Goal: Information Seeking & Learning: Learn about a topic

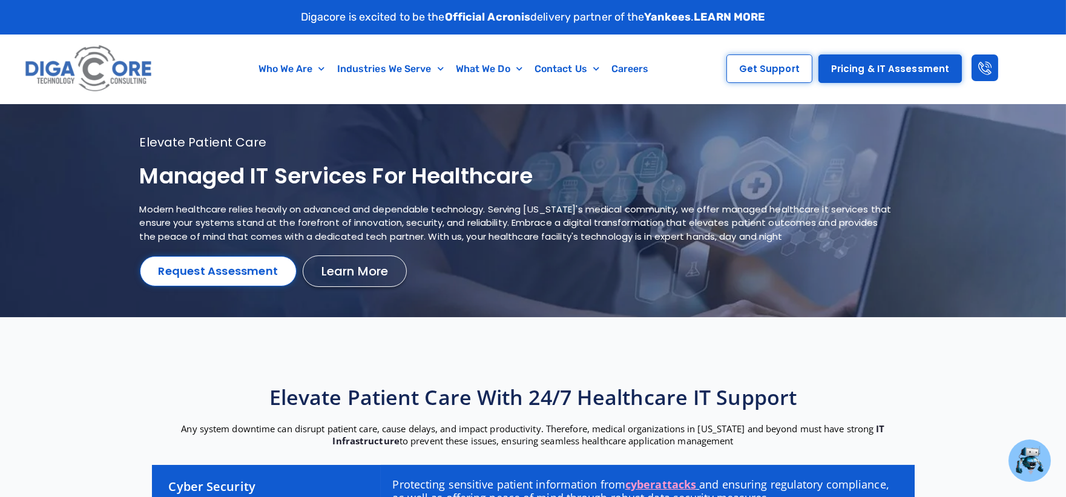
click at [235, 176] on h1 "Managed IT services for healthcare" at bounding box center [518, 176] width 757 height 28
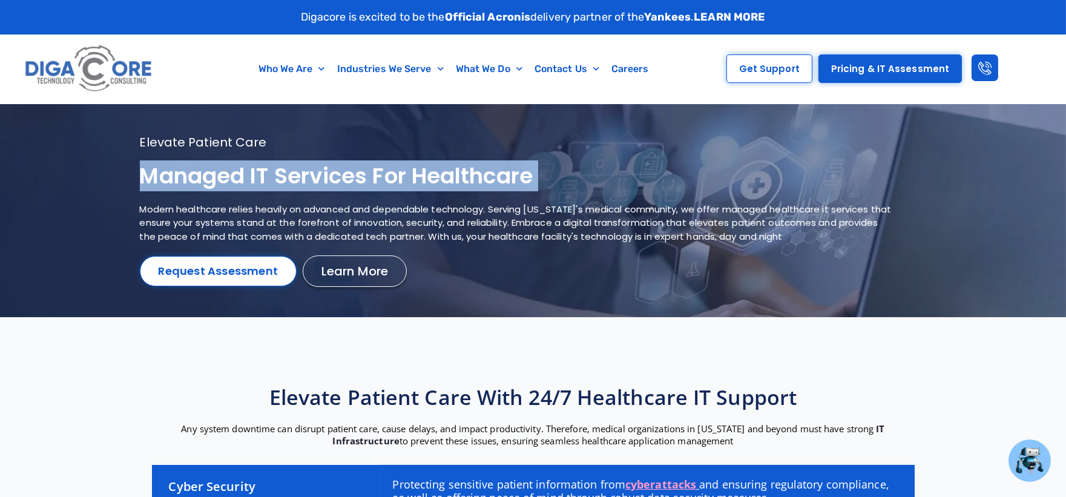
click at [235, 176] on h1 "Managed IT services for healthcare" at bounding box center [518, 176] width 757 height 28
copy div "Managed IT services for healthcare"
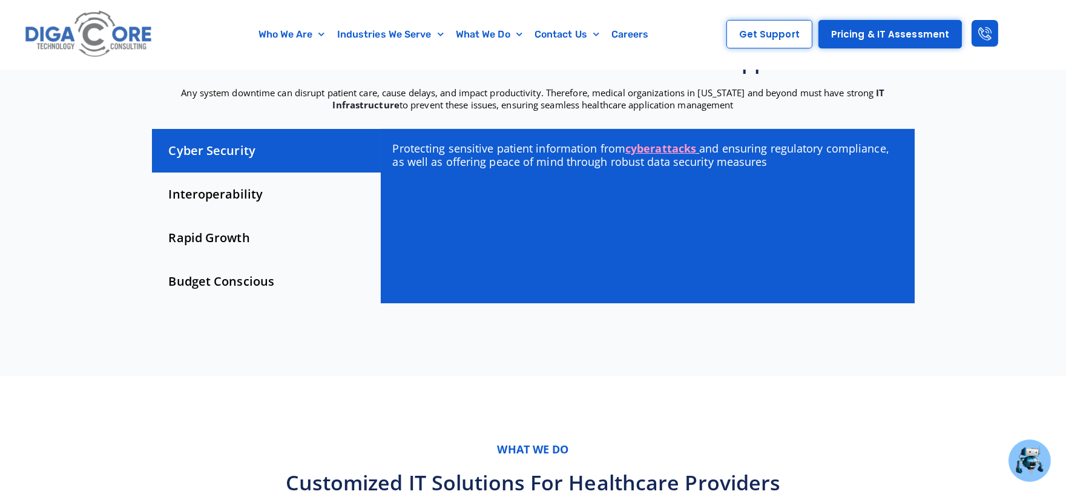
scroll to position [606, 0]
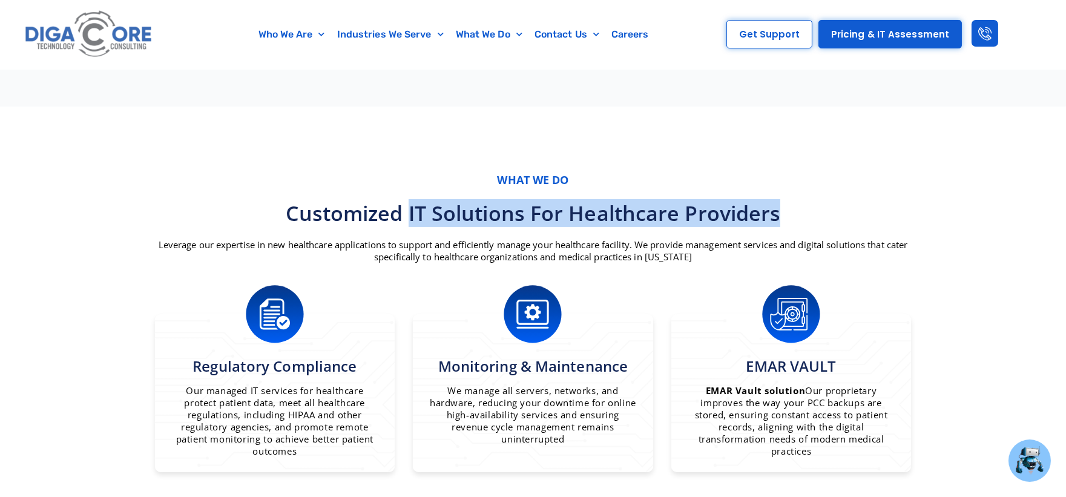
drag, startPoint x: 412, startPoint y: 213, endPoint x: 797, endPoint y: 201, distance: 385.3
click at [797, 201] on h3 "Customized IT Solutions for Healthcare Providers" at bounding box center [533, 213] width 775 height 27
copy h3 "IT Solutions for Healthcare Providers"
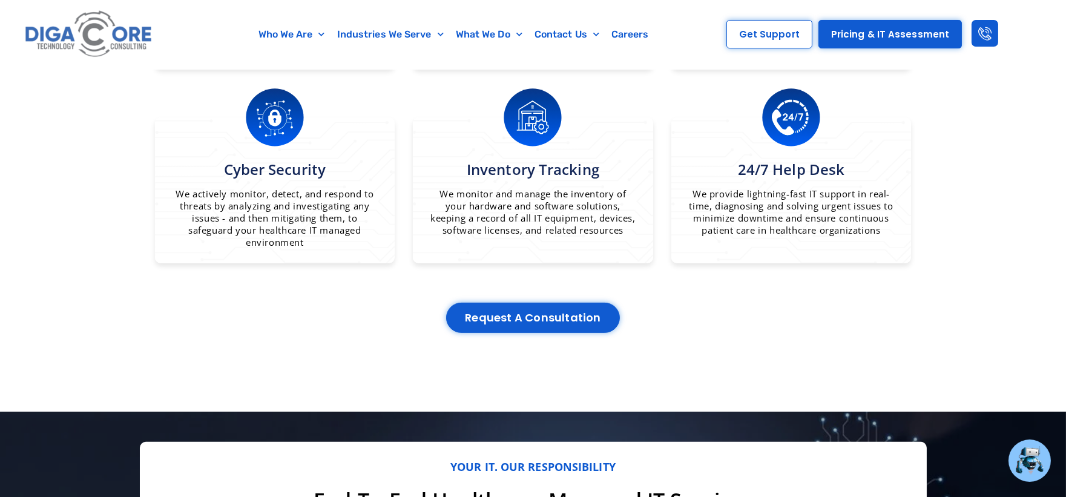
scroll to position [1413, 0]
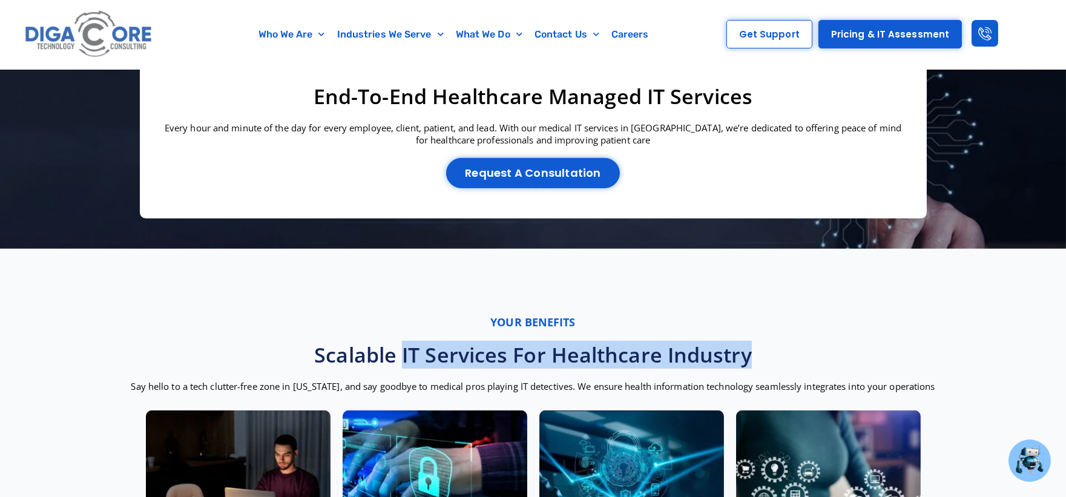
drag, startPoint x: 403, startPoint y: 357, endPoint x: 802, endPoint y: 357, distance: 399.0
click at [802, 357] on h3 "Scalable IT Services for Healthcare Industry" at bounding box center [533, 355] width 1054 height 27
copy h3 "IT Services for Healthcare Industry"
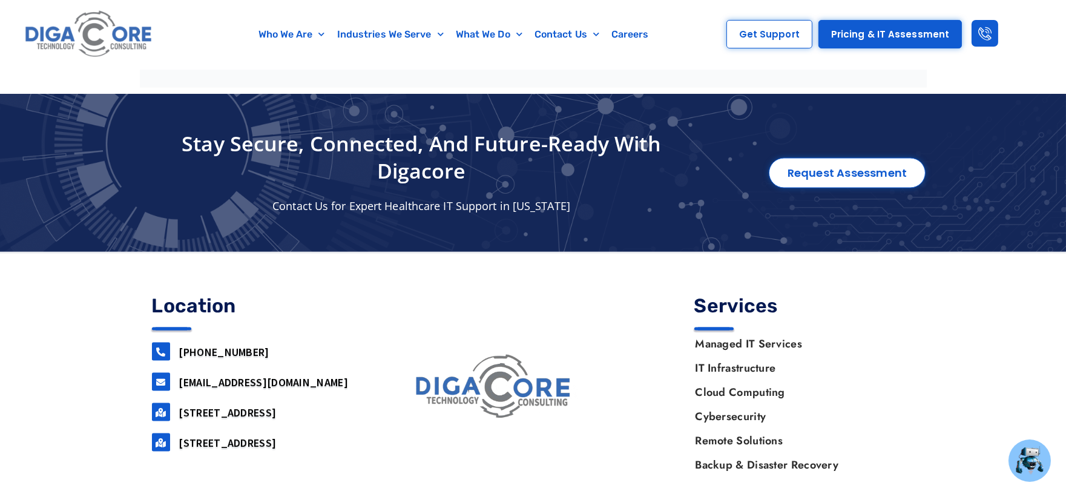
scroll to position [4115, 0]
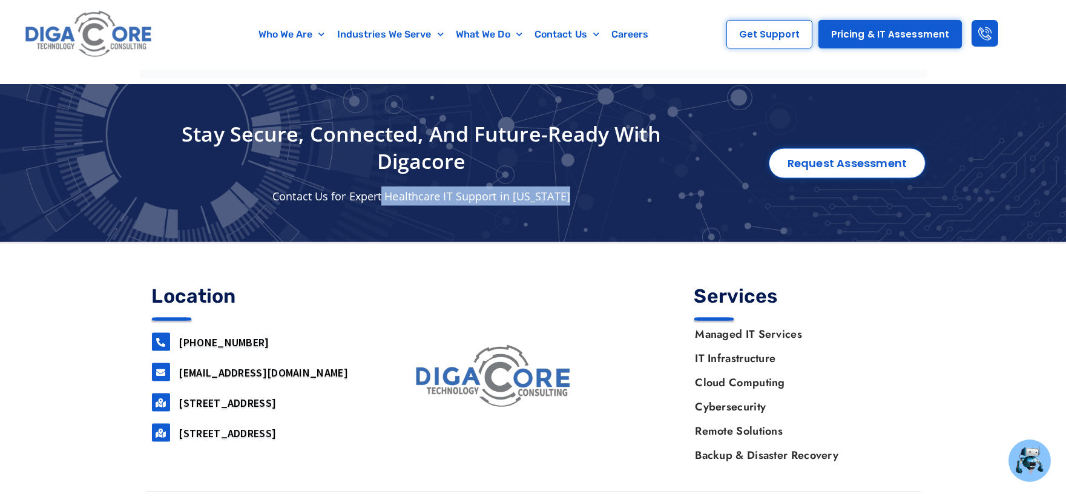
drag, startPoint x: 384, startPoint y: 174, endPoint x: 584, endPoint y: 171, distance: 200.4
click at [584, 187] on p "Contact Us for Expert Healthcare IT Support in [US_STATE]" at bounding box center [422, 196] width 552 height 19
copy p "Healthcare IT Support in [US_STATE]"
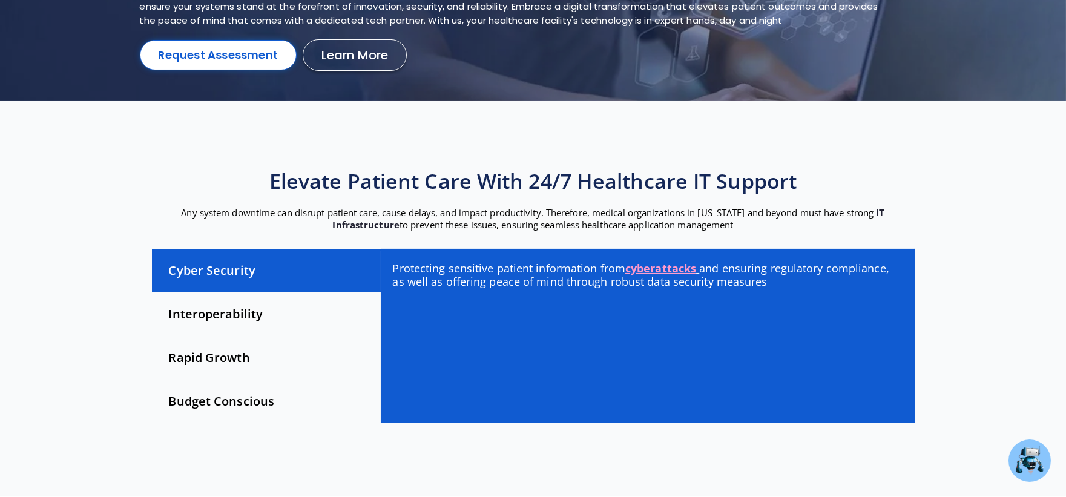
scroll to position [0, 0]
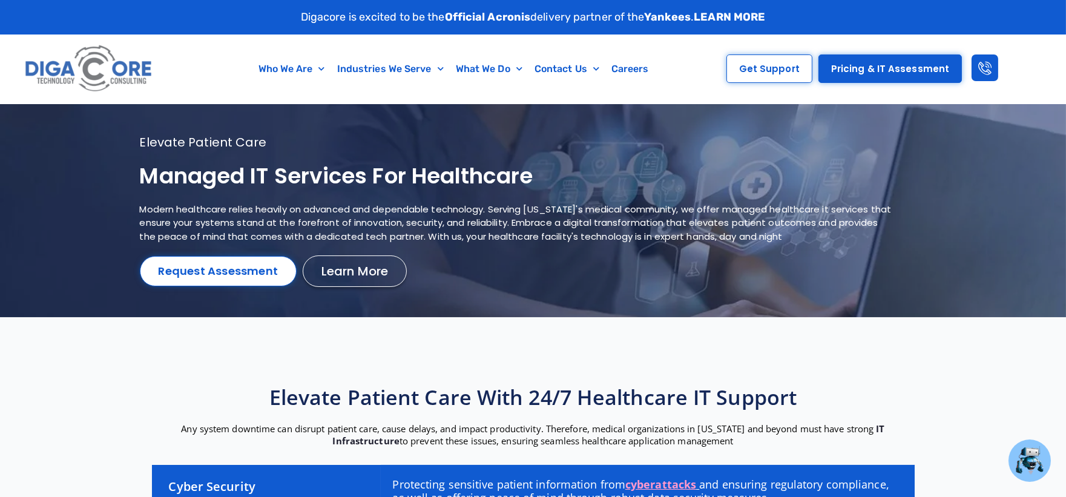
click at [821, 174] on h1 "Managed IT services for healthcare" at bounding box center [518, 176] width 757 height 28
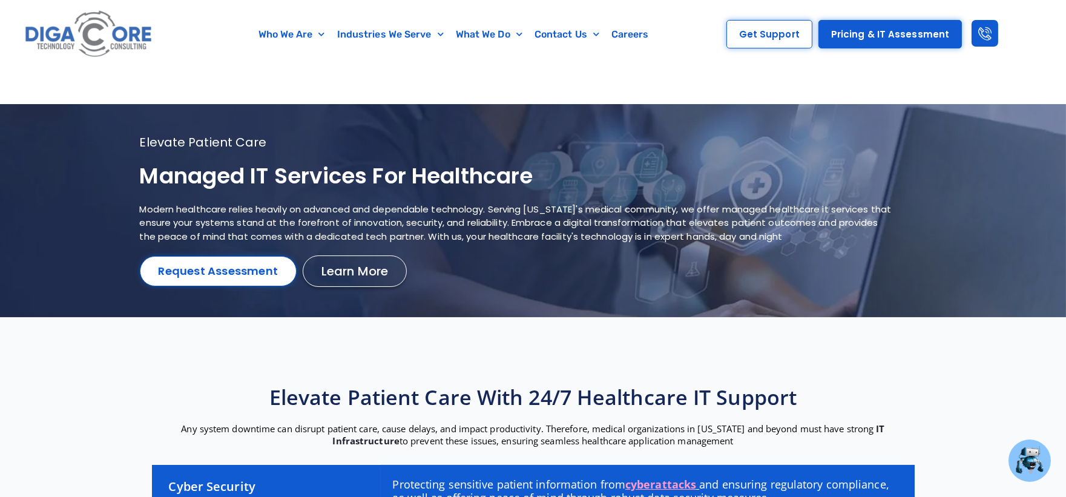
scroll to position [4115, 0]
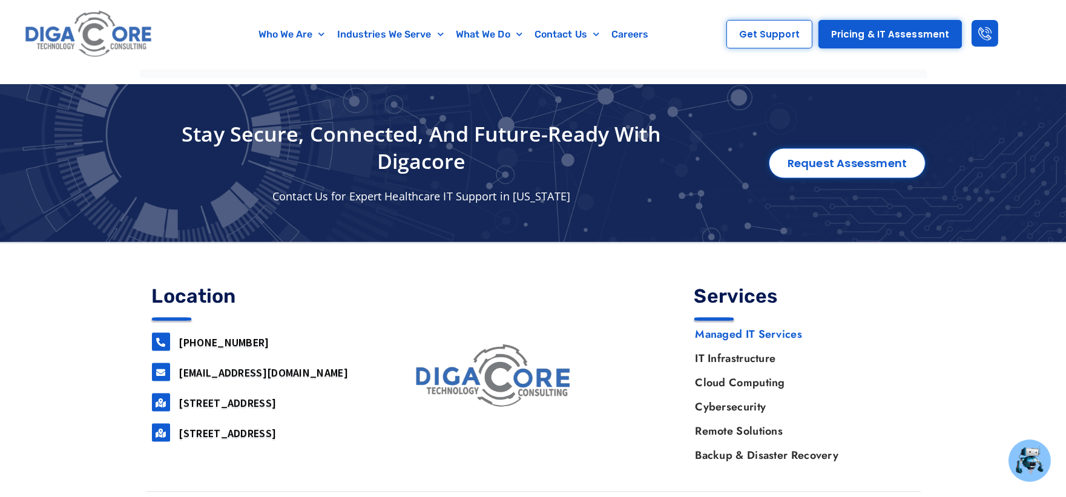
click at [713, 322] on link "Managed IT Services" at bounding box center [798, 334] width 231 height 24
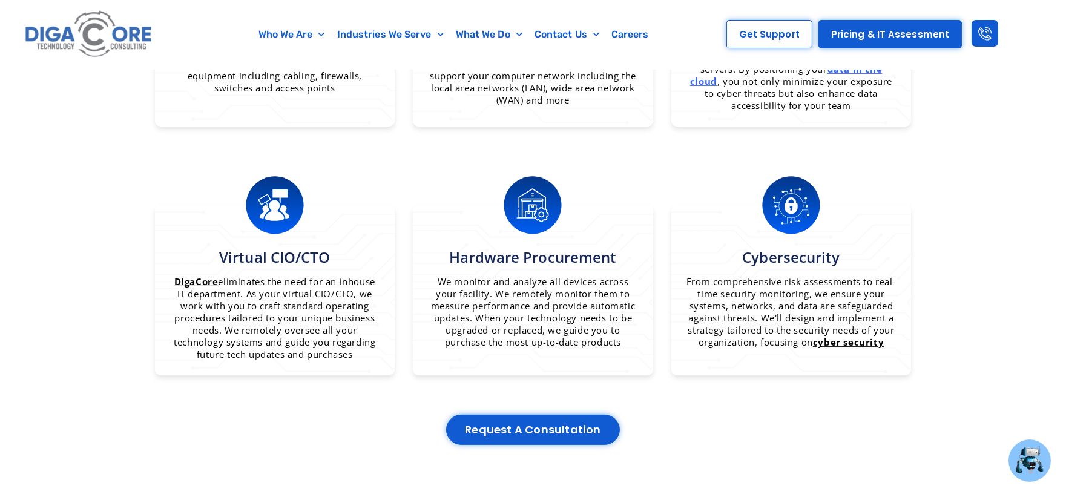
scroll to position [1076, 0]
